Goal: Task Accomplishment & Management: Manage account settings

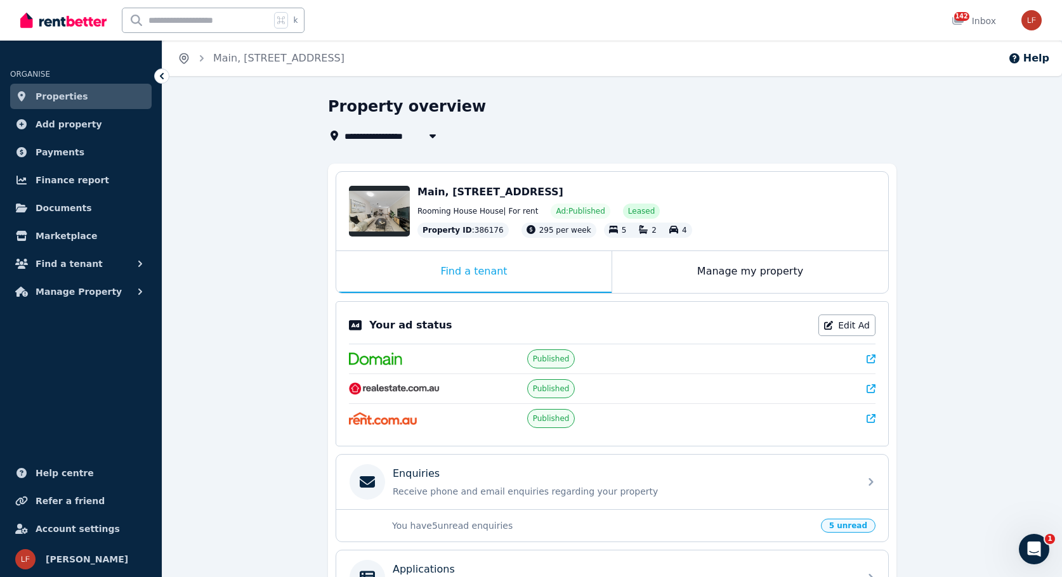
click at [190, 58] on icon "Breadcrumb" at bounding box center [184, 58] width 13 height 13
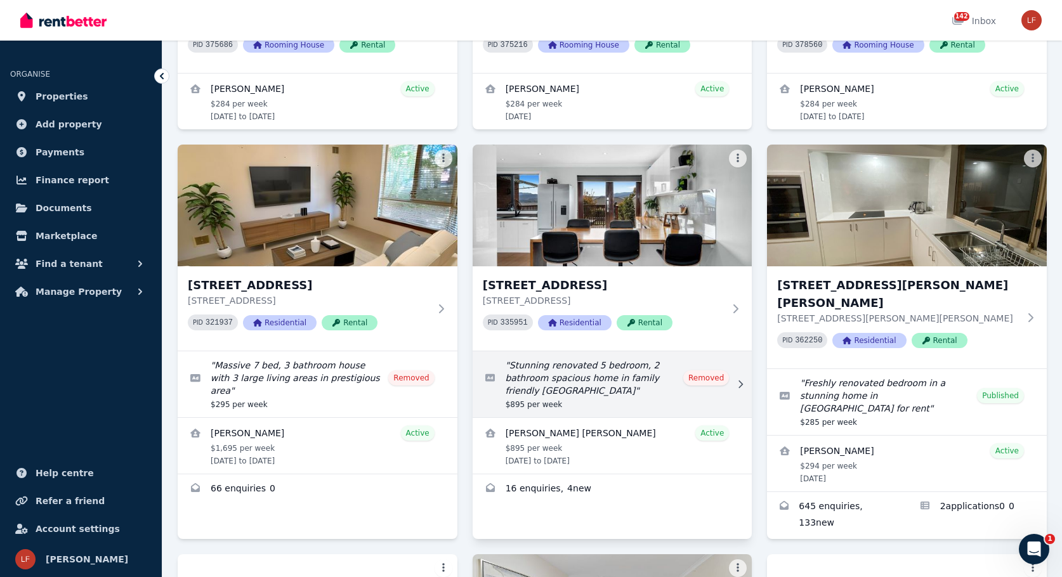
scroll to position [303, 0]
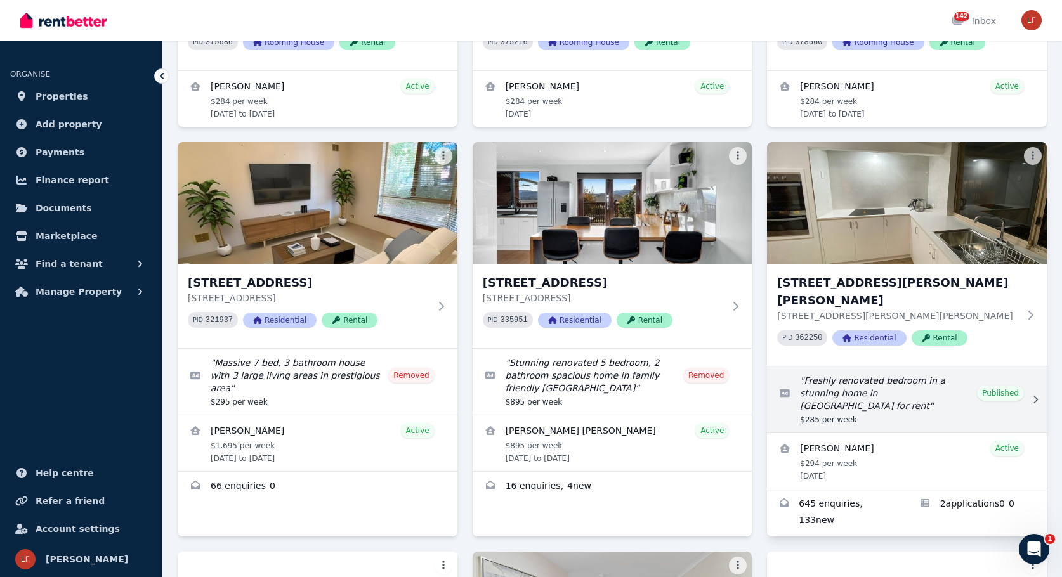
click at [920, 367] on link "Edit listing: Freshly renovated bedroom in a stunning home in Stratton for rent" at bounding box center [907, 400] width 280 height 66
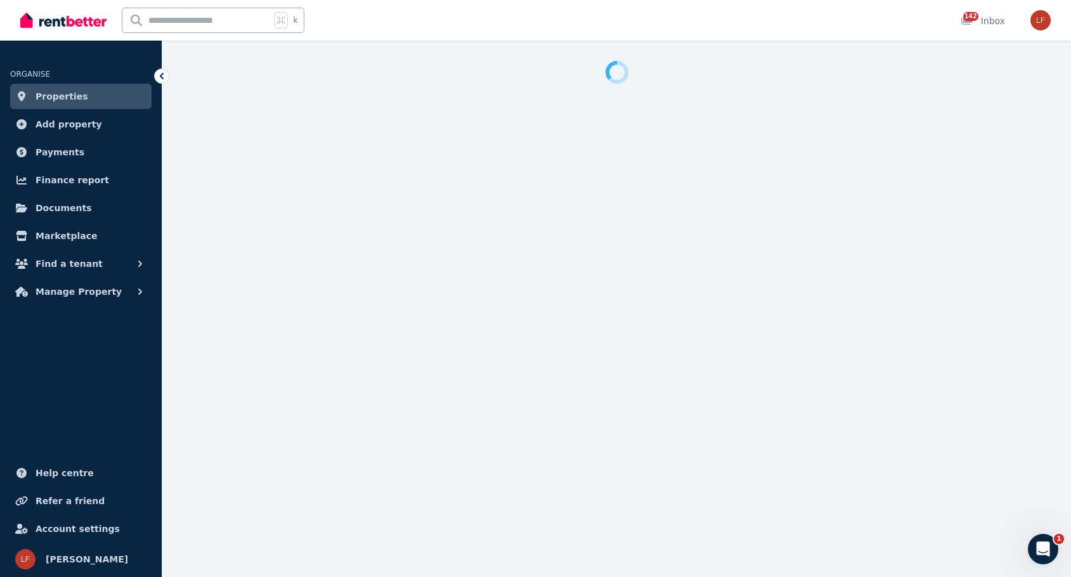
select select "**********"
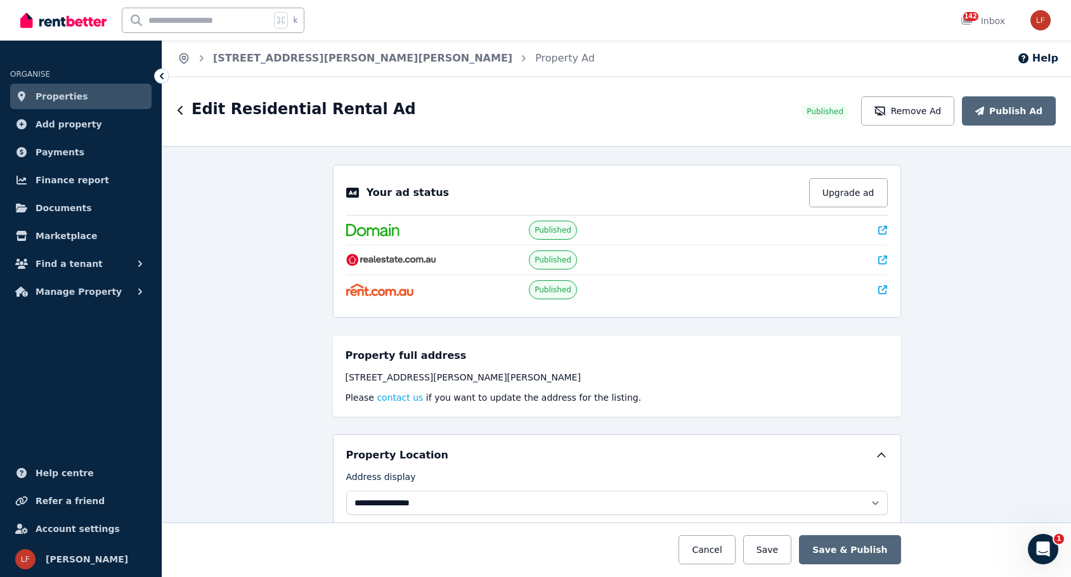
click at [186, 60] on icon "Breadcrumb" at bounding box center [184, 58] width 13 height 13
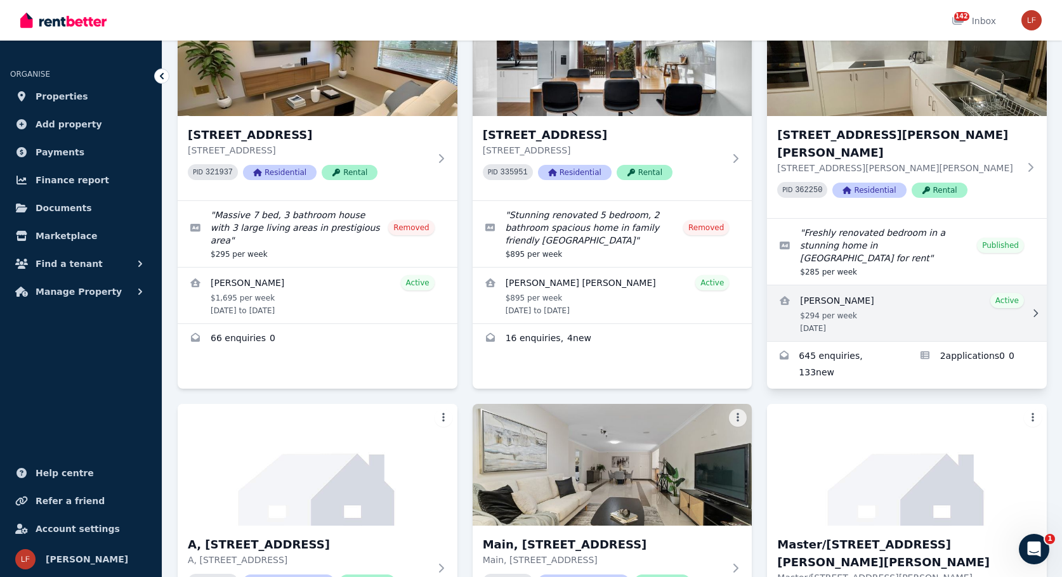
scroll to position [394, 0]
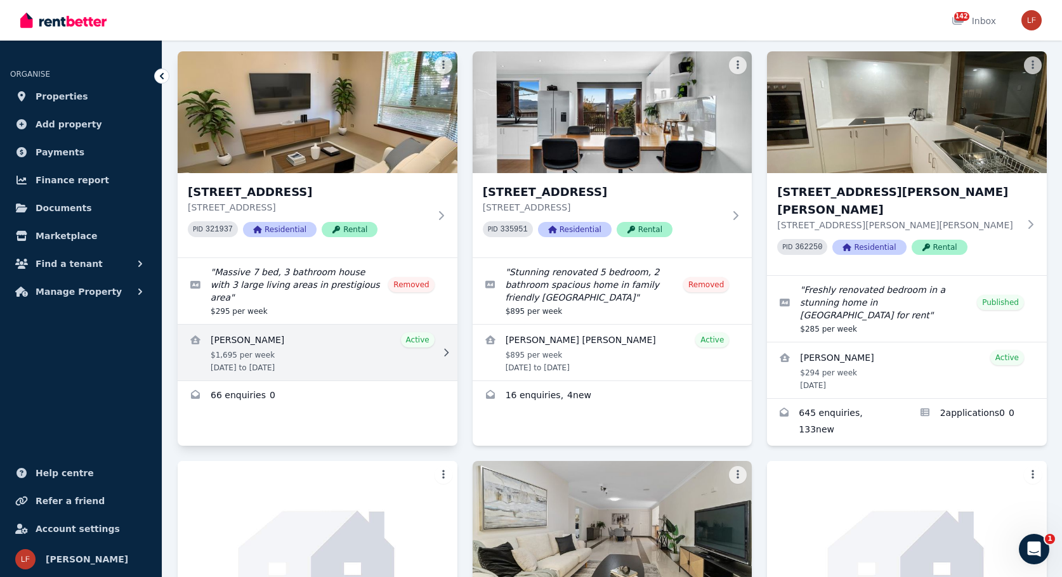
click at [316, 325] on link "View details for Korann Halvorsen" at bounding box center [318, 353] width 280 height 56
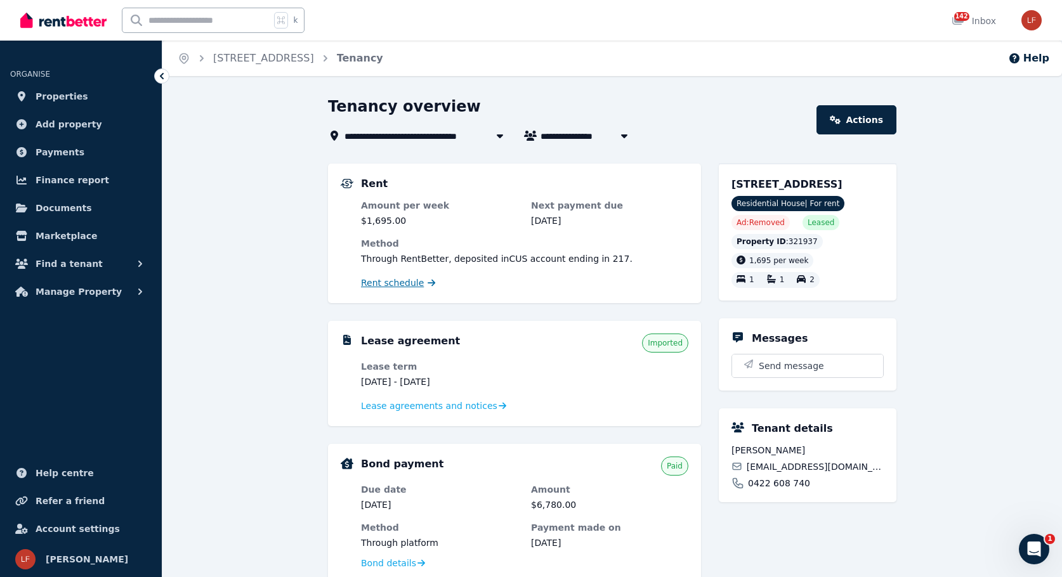
click at [395, 283] on span "Rent schedule" at bounding box center [392, 282] width 63 height 13
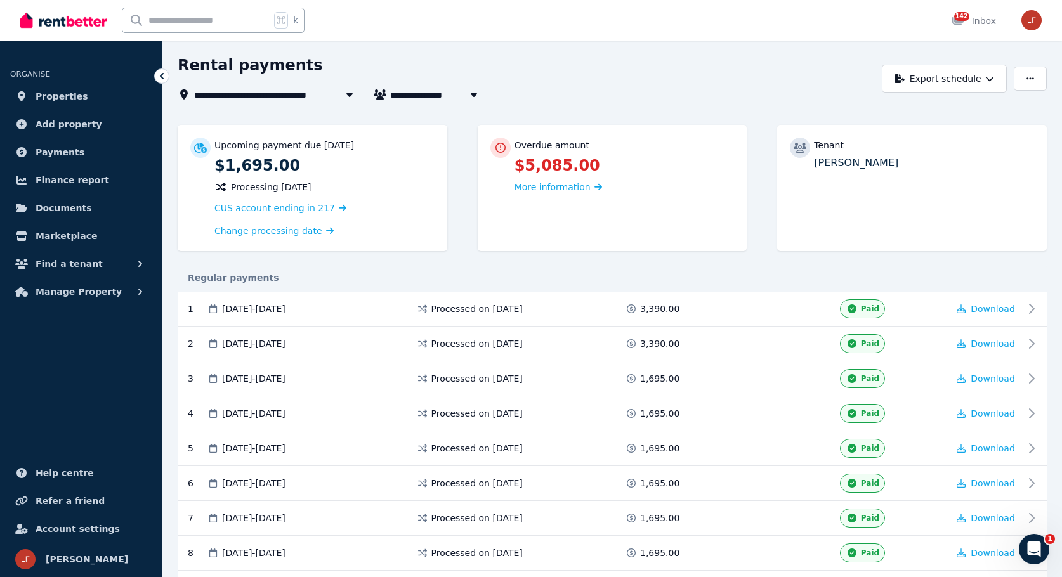
scroll to position [15, 0]
